Goal: Information Seeking & Learning: Learn about a topic

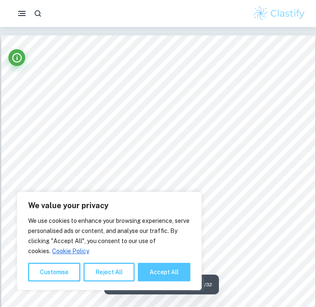
click at [166, 278] on button "Accept All" at bounding box center [164, 272] width 53 height 19
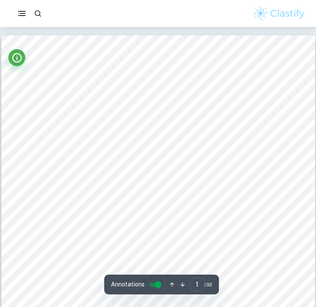
checkbox input "true"
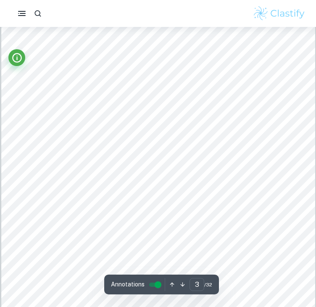
scroll to position [951, 0]
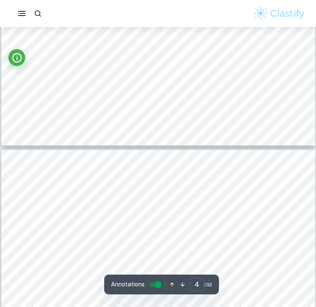
type input "3"
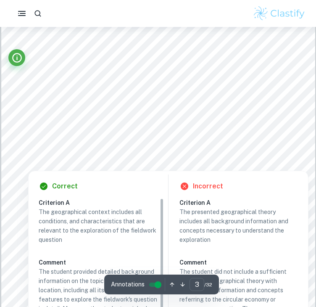
scroll to position [1070, 0]
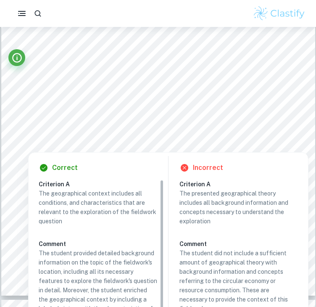
click at [209, 96] on div at bounding box center [156, 88] width 237 height 26
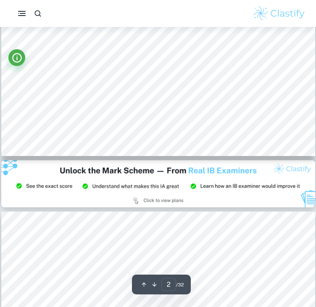
type input "3"
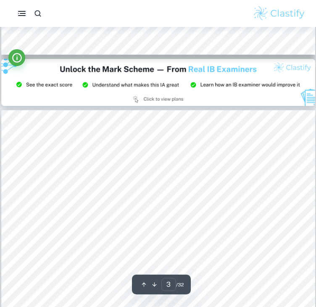
scroll to position [834, 0]
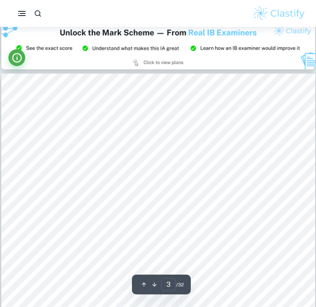
click at [100, 175] on div at bounding box center [158, 173] width 240 height 11
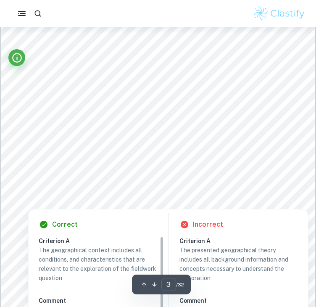
scroll to position [971, 0]
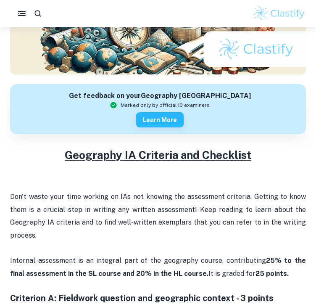
scroll to position [183, 0]
